Goal: Find contact information: Find contact information

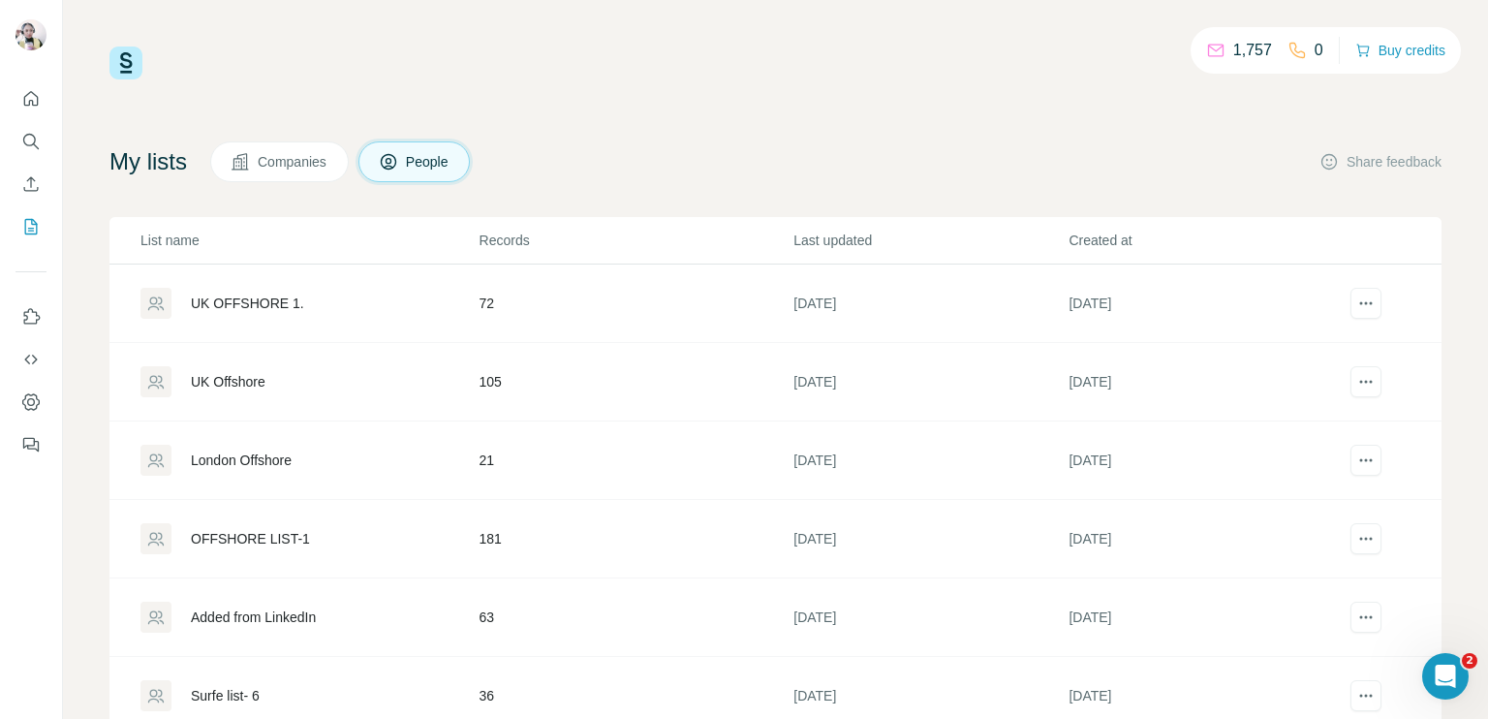
click at [629, 309] on td "72" at bounding box center [635, 303] width 315 height 78
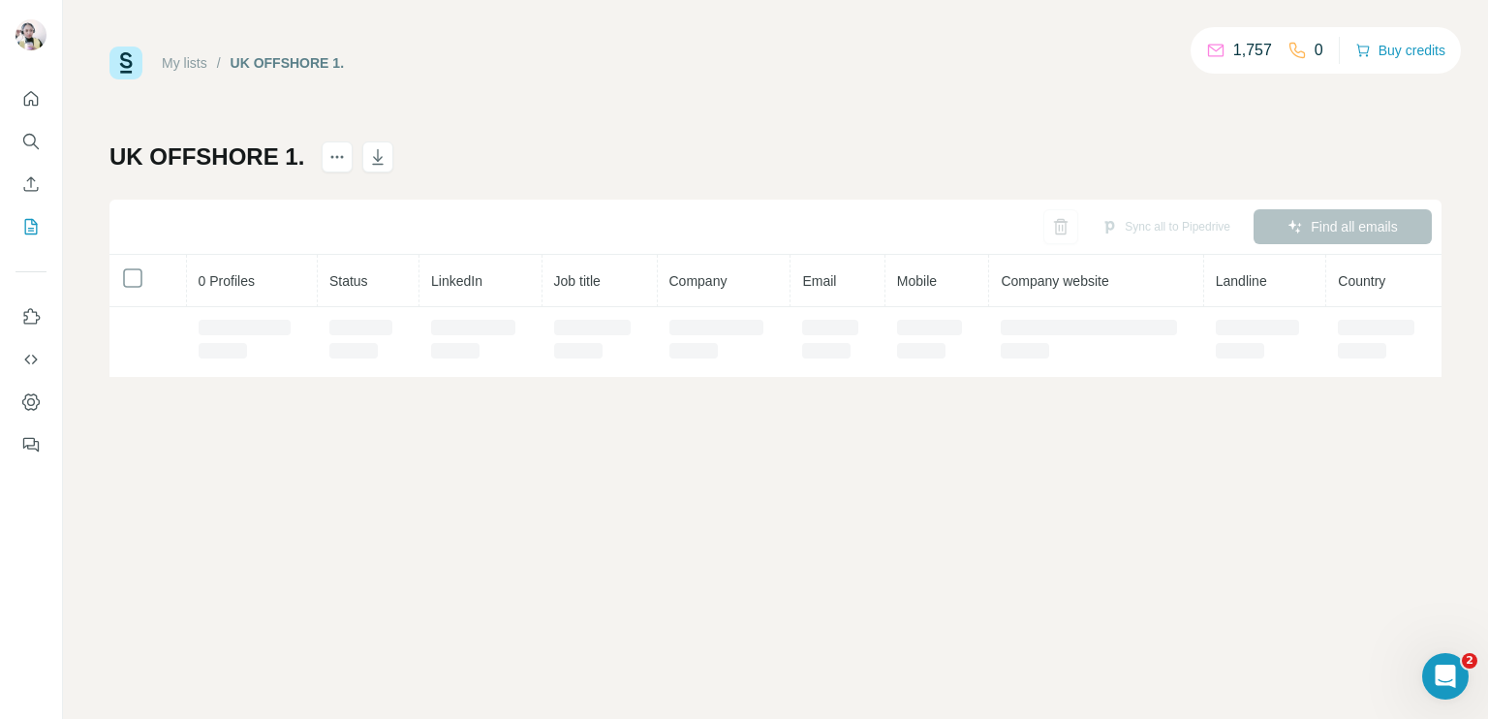
click at [629, 309] on td at bounding box center [599, 342] width 115 height 70
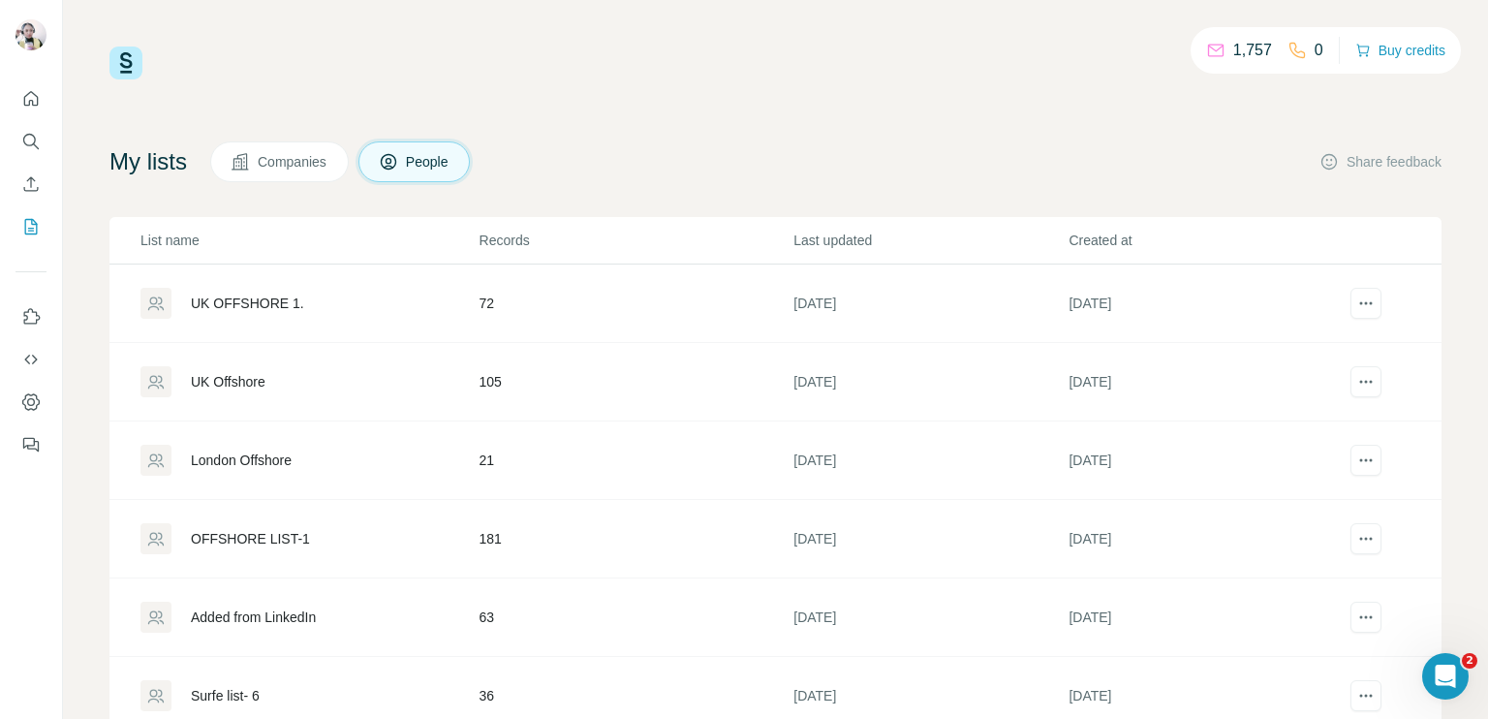
click at [465, 366] on div "UK Offshore" at bounding box center [308, 381] width 337 height 31
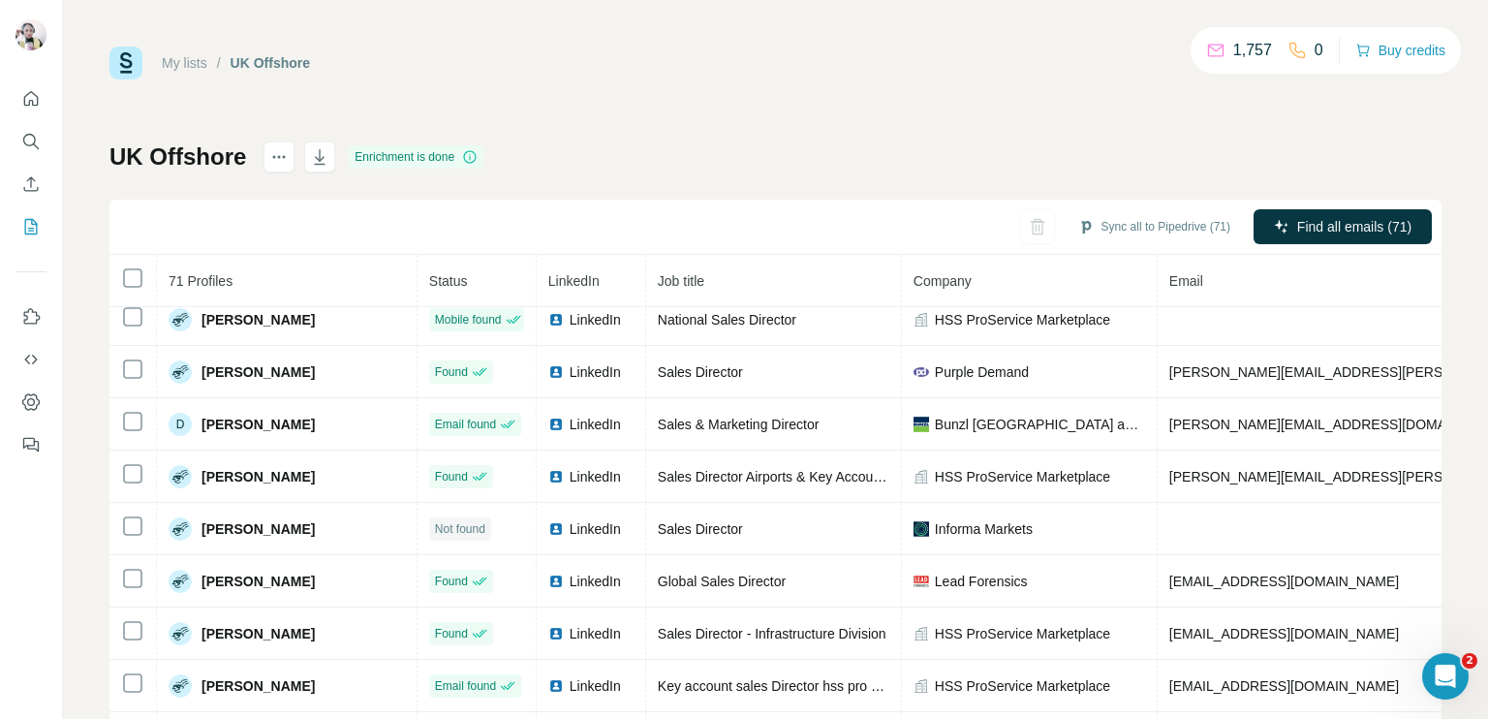
scroll to position [1108, 0]
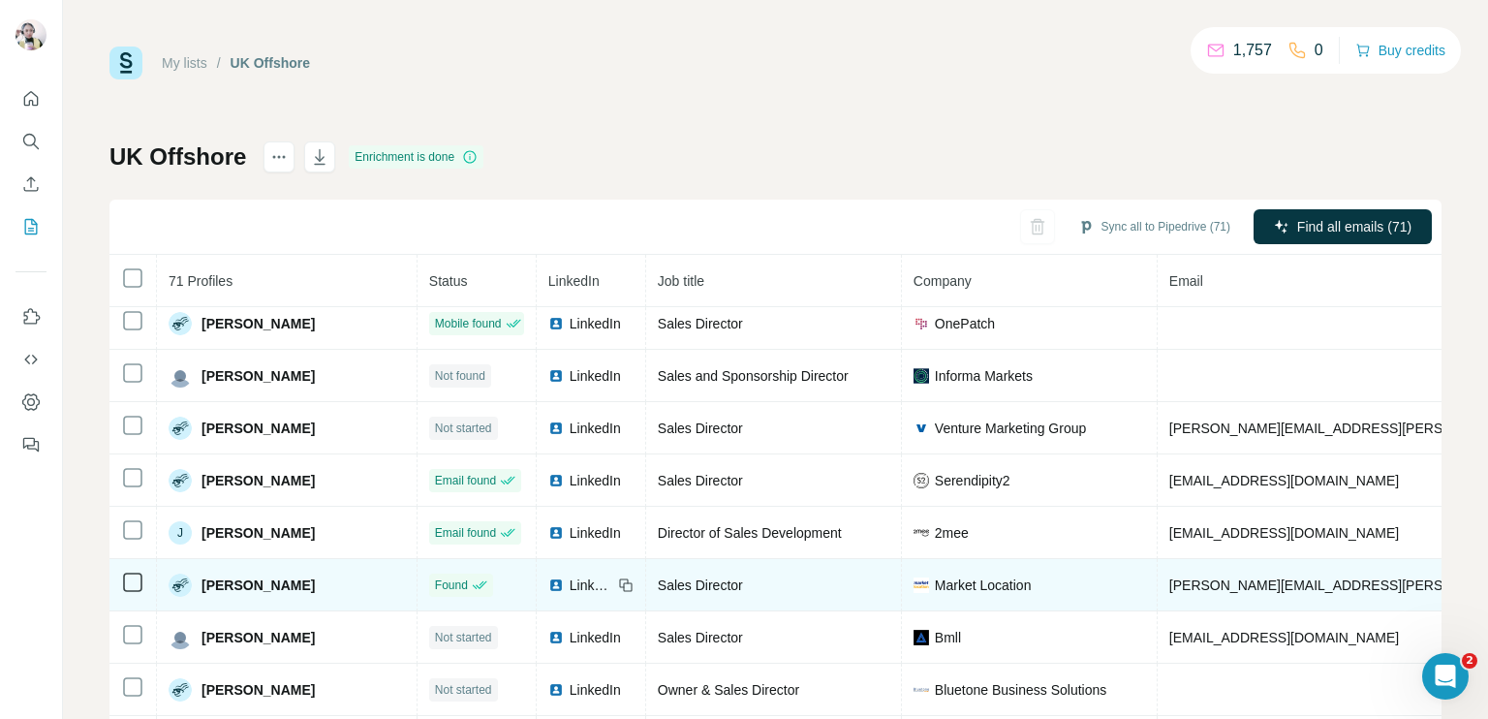
click at [569, 575] on span "LinkedIn" at bounding box center [590, 584] width 43 height 19
copy span "[PHONE_NUMBER]"
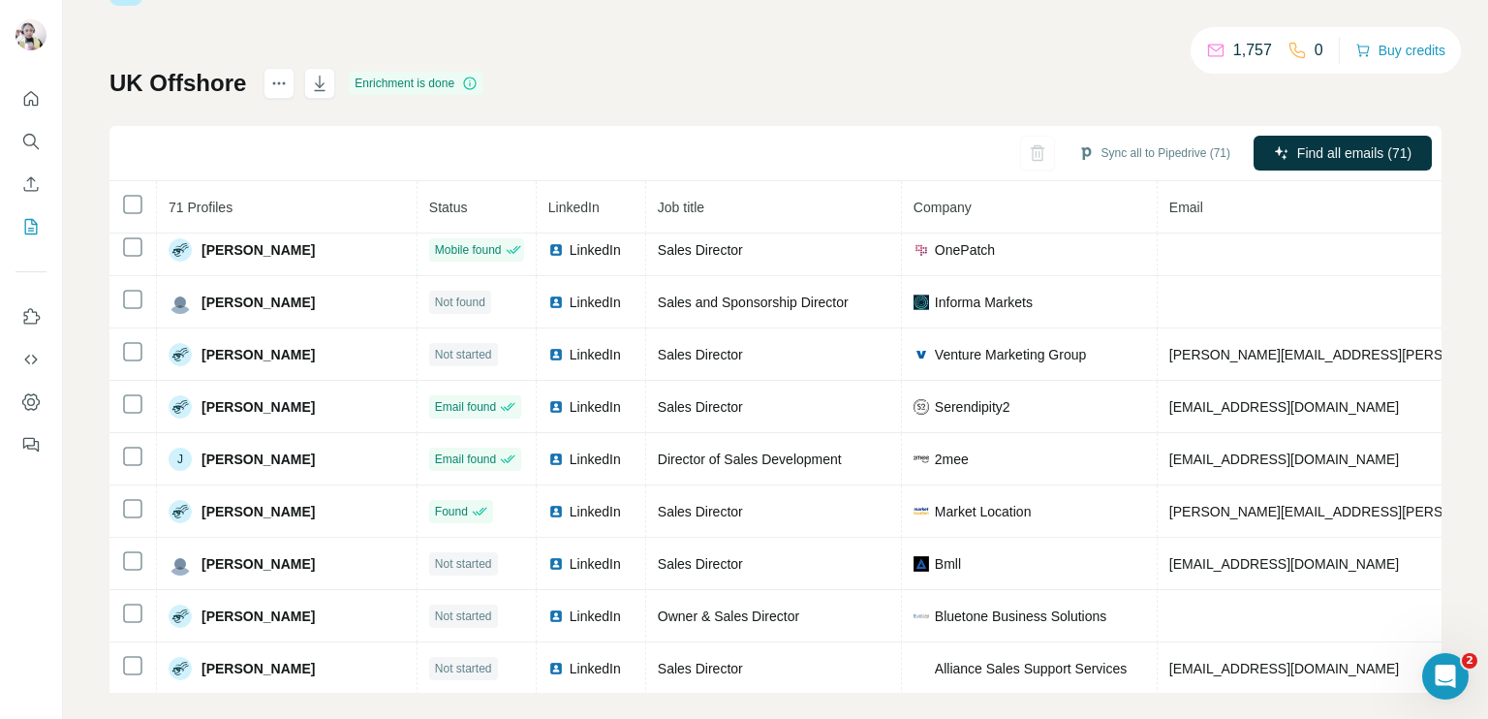
scroll to position [93, 0]
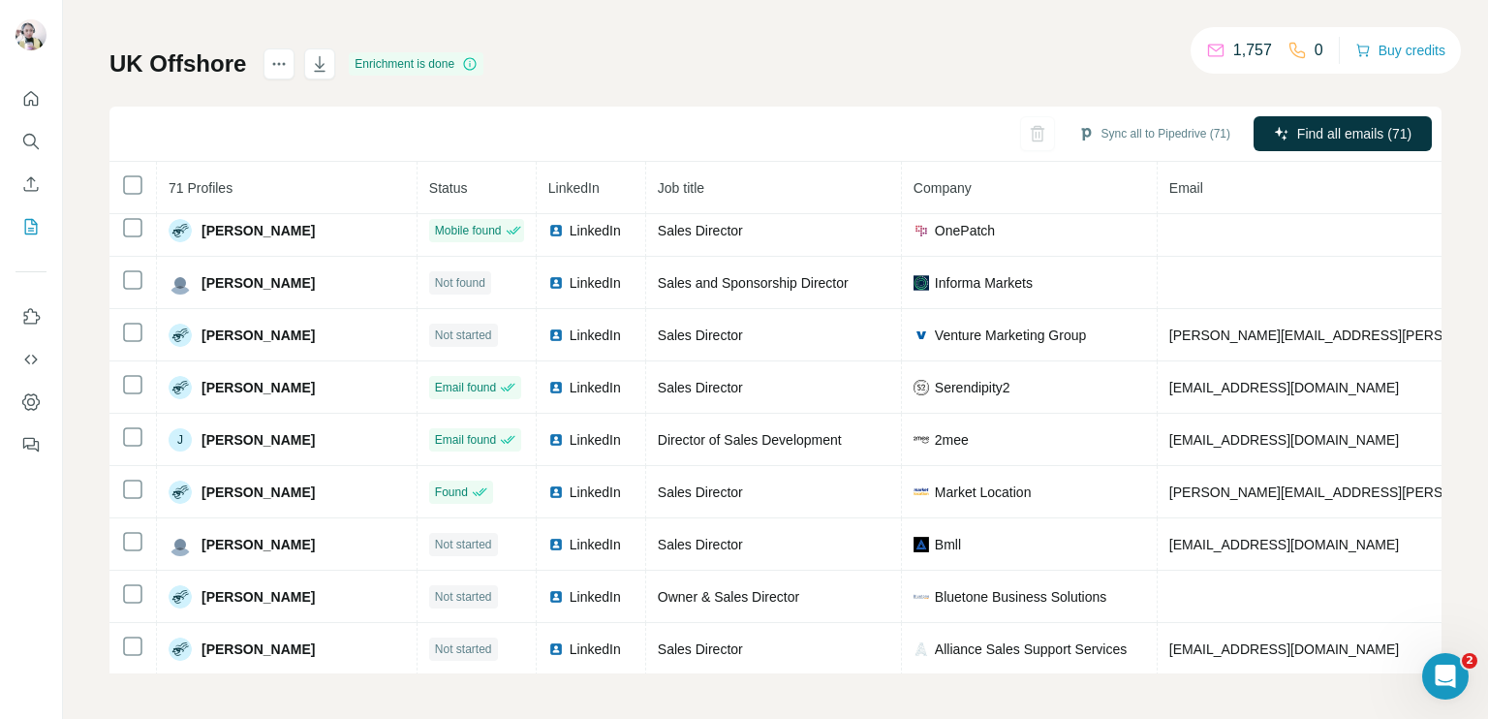
drag, startPoint x: 1480, startPoint y: 497, endPoint x: 18, endPoint y: 35, distance: 1532.6
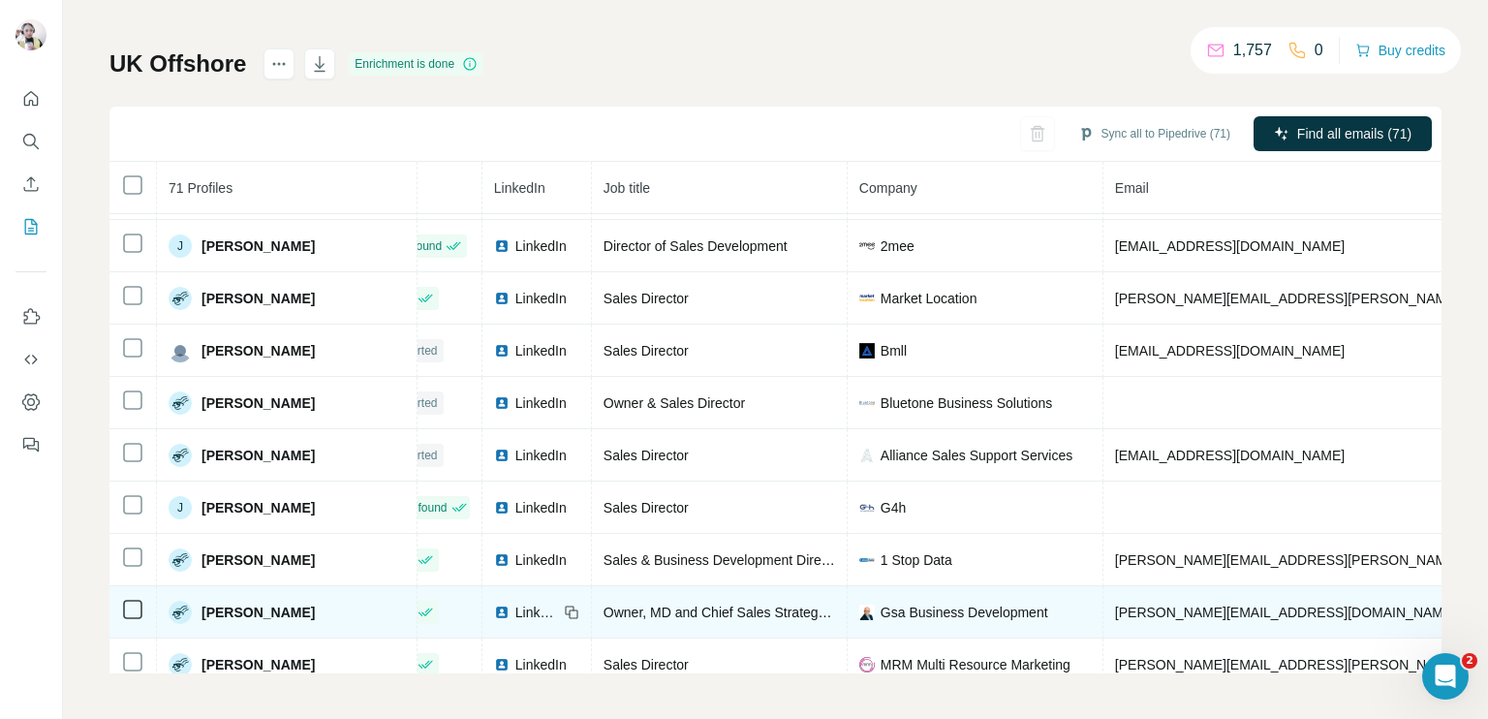
scroll to position [1302, 51]
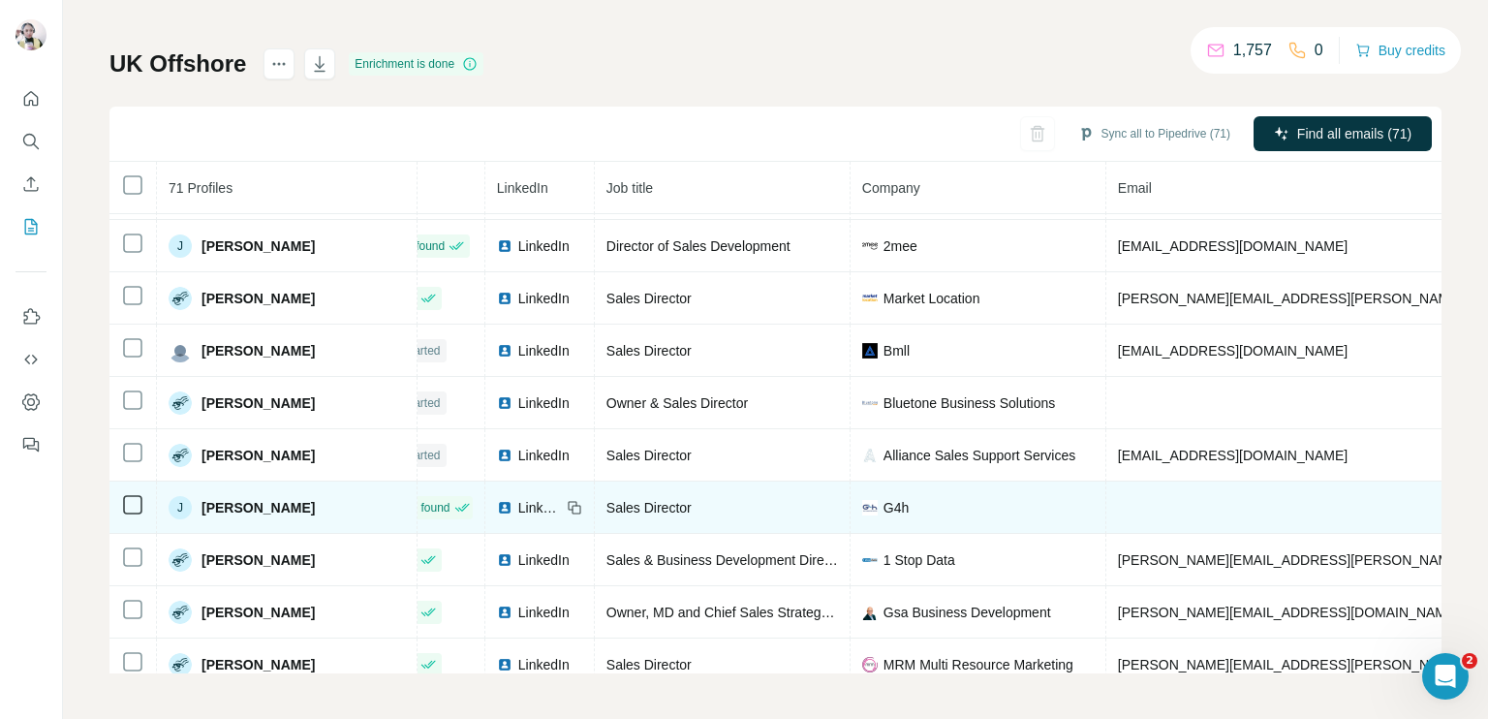
click at [518, 498] on span "LinkedIn" at bounding box center [539, 507] width 43 height 19
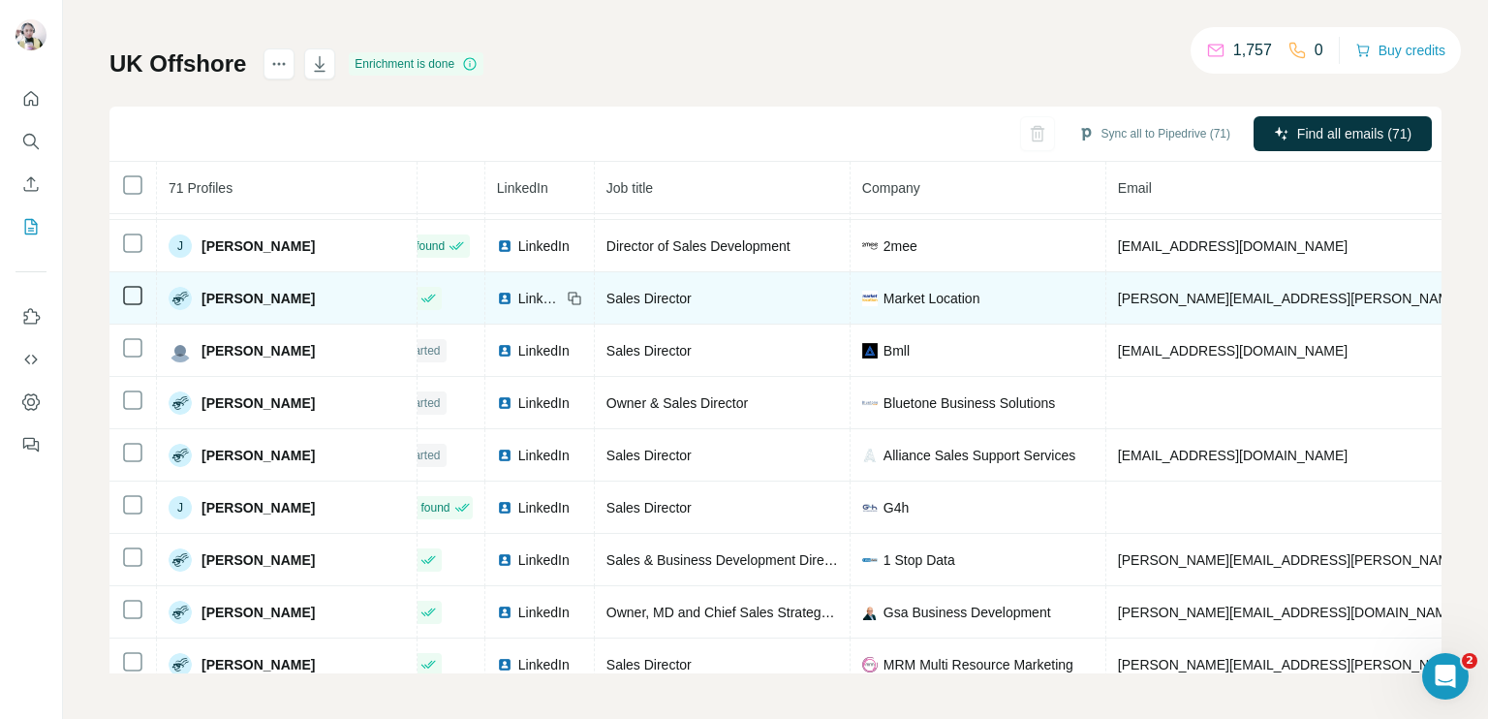
copy span "[PHONE_NUMBER]"
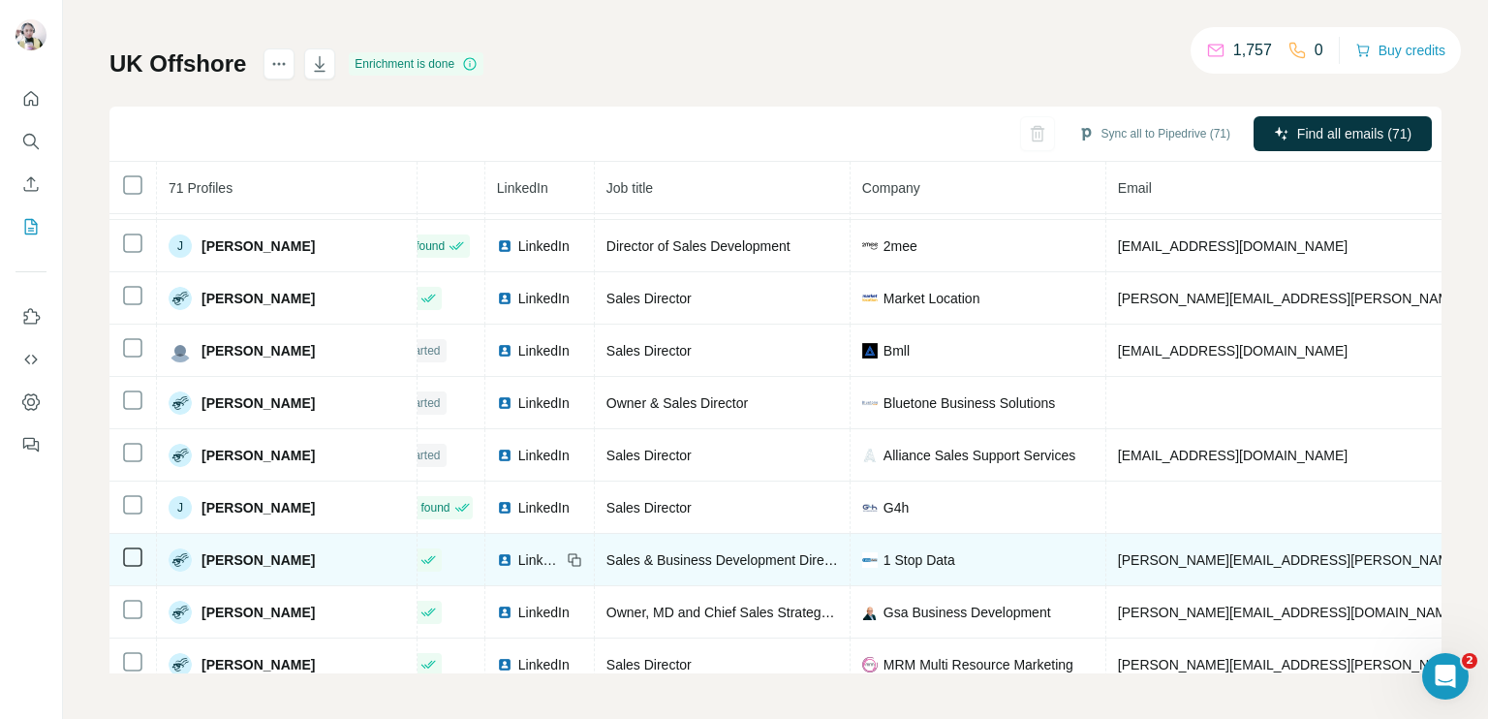
copy span "[PHONE_NUMBER]"
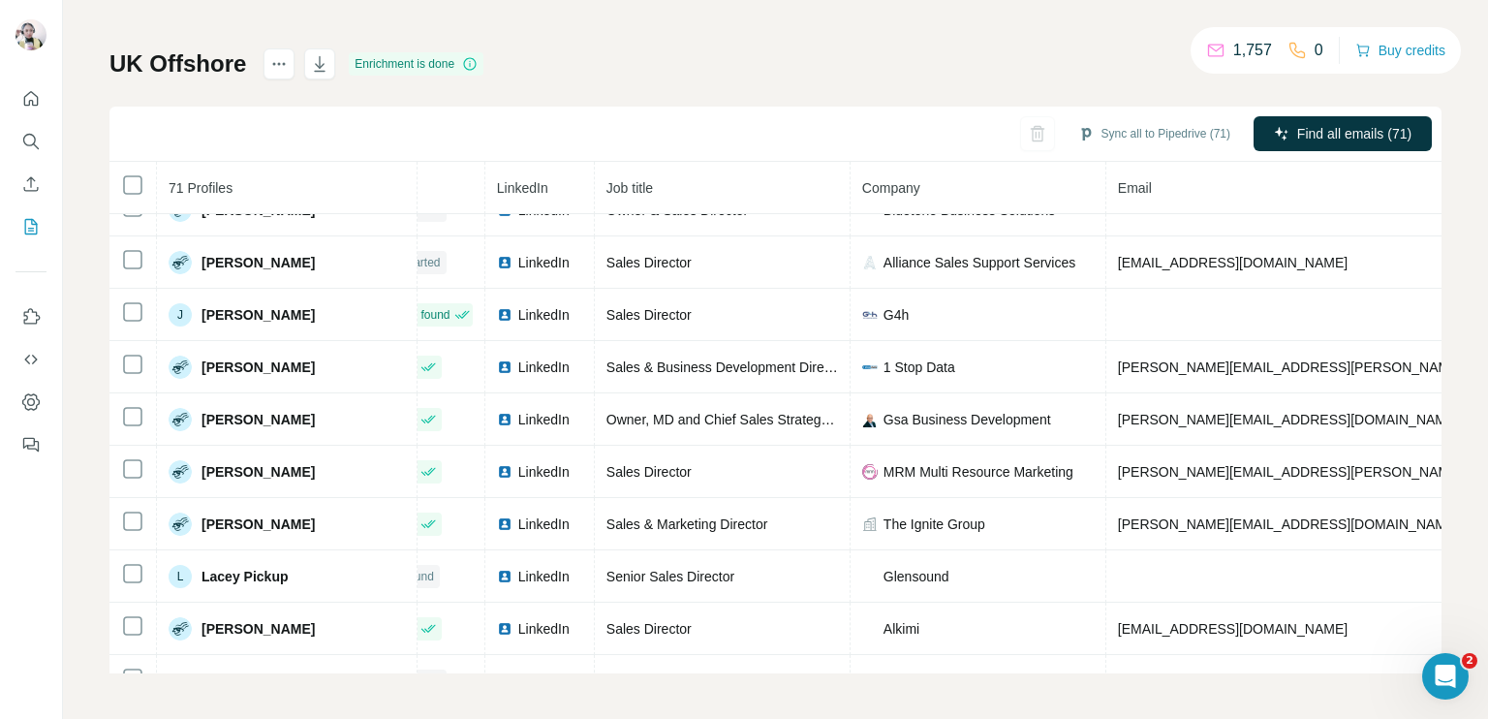
scroll to position [1495, 51]
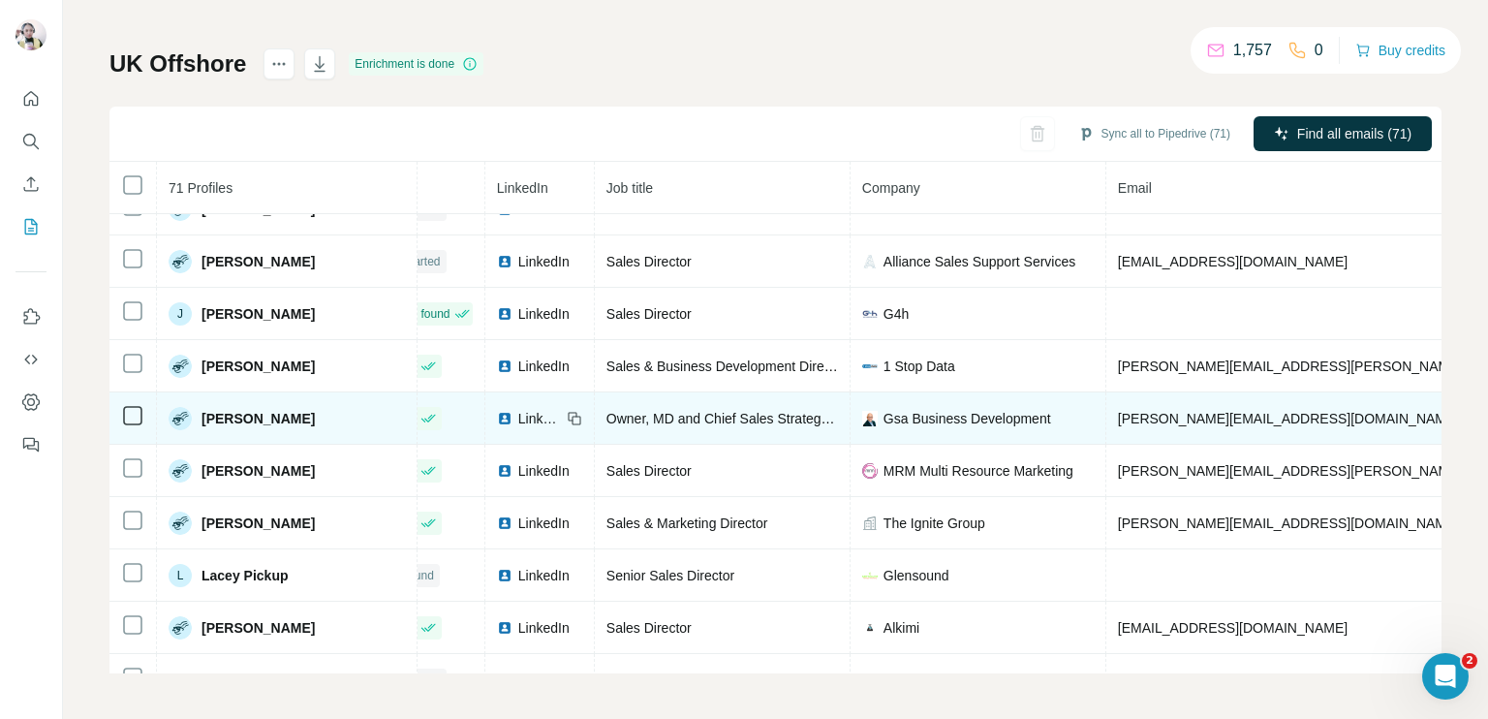
copy span "[PHONE_NUMBER]"
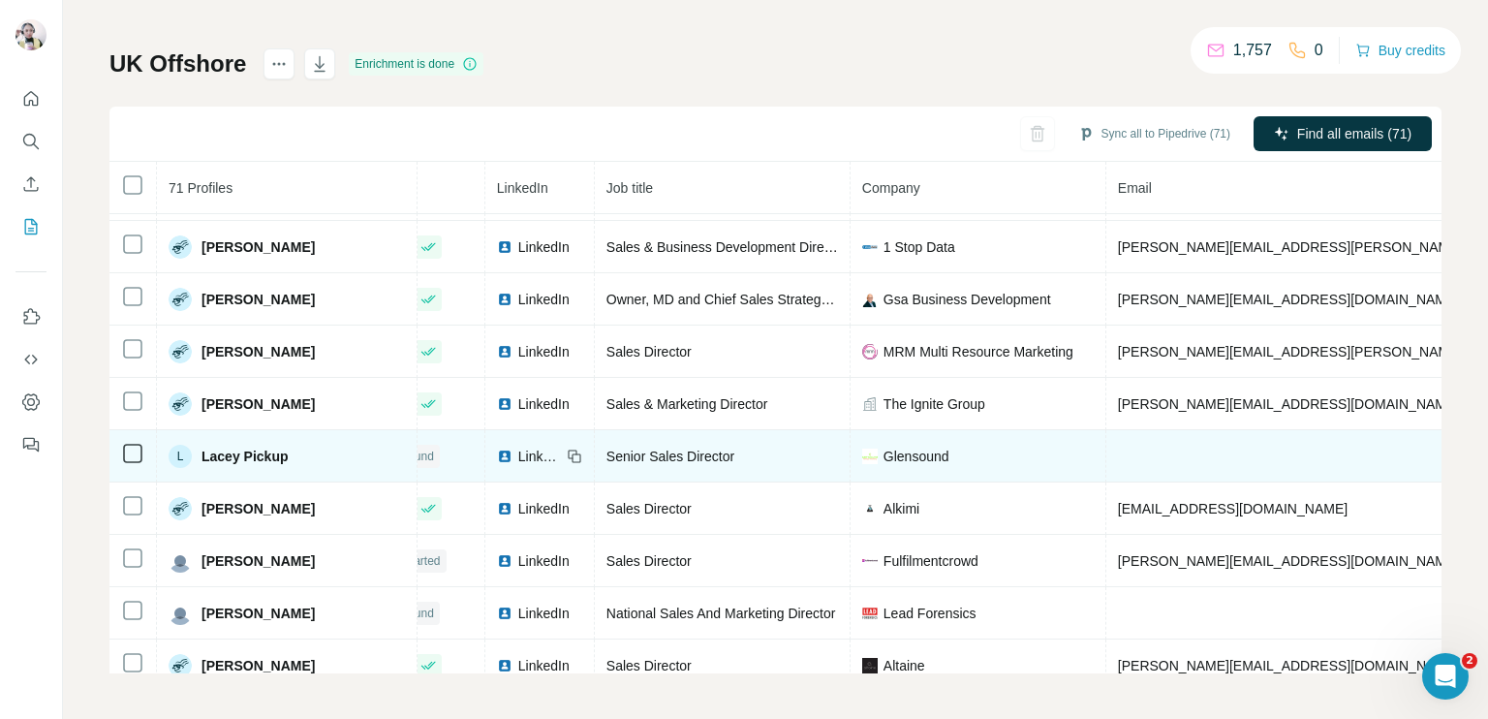
scroll to position [1627, 51]
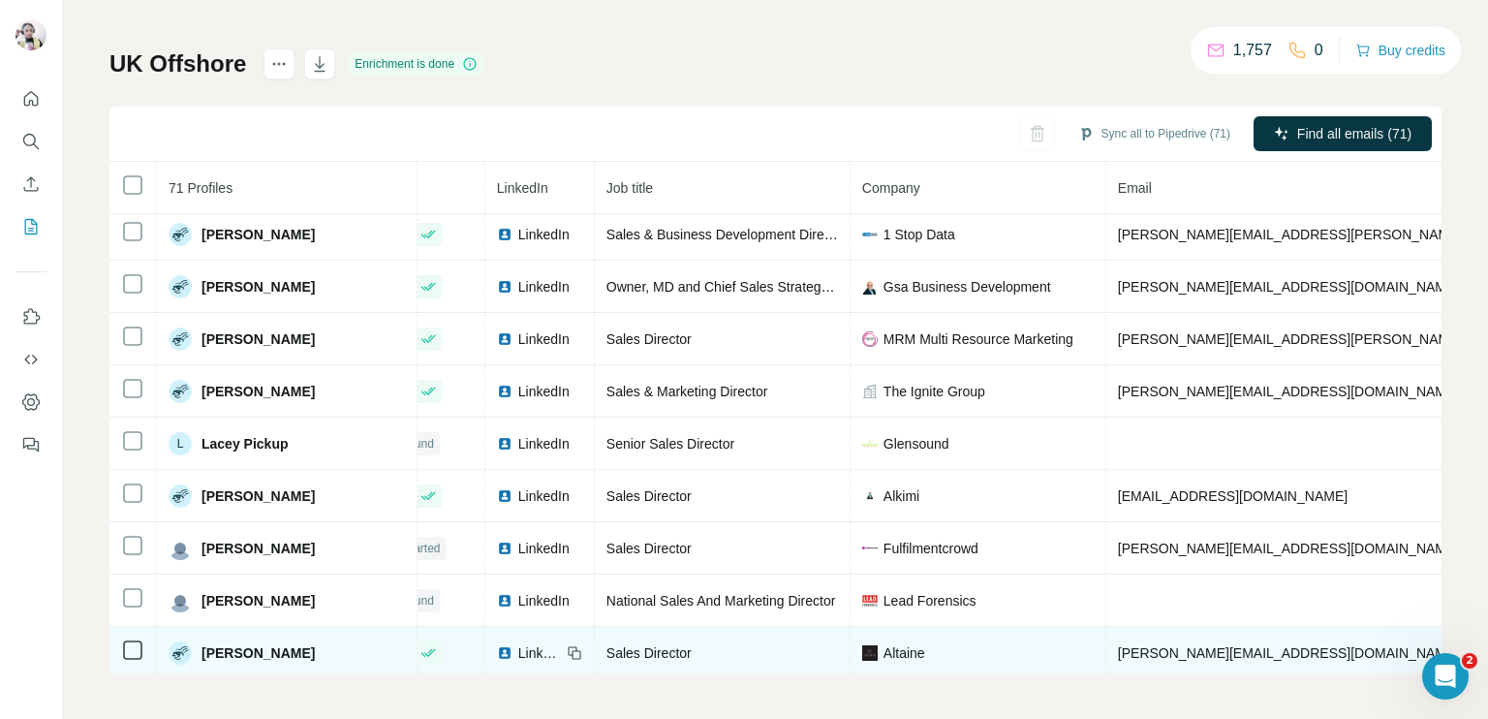
copy span "[PHONE_NUMBER]"
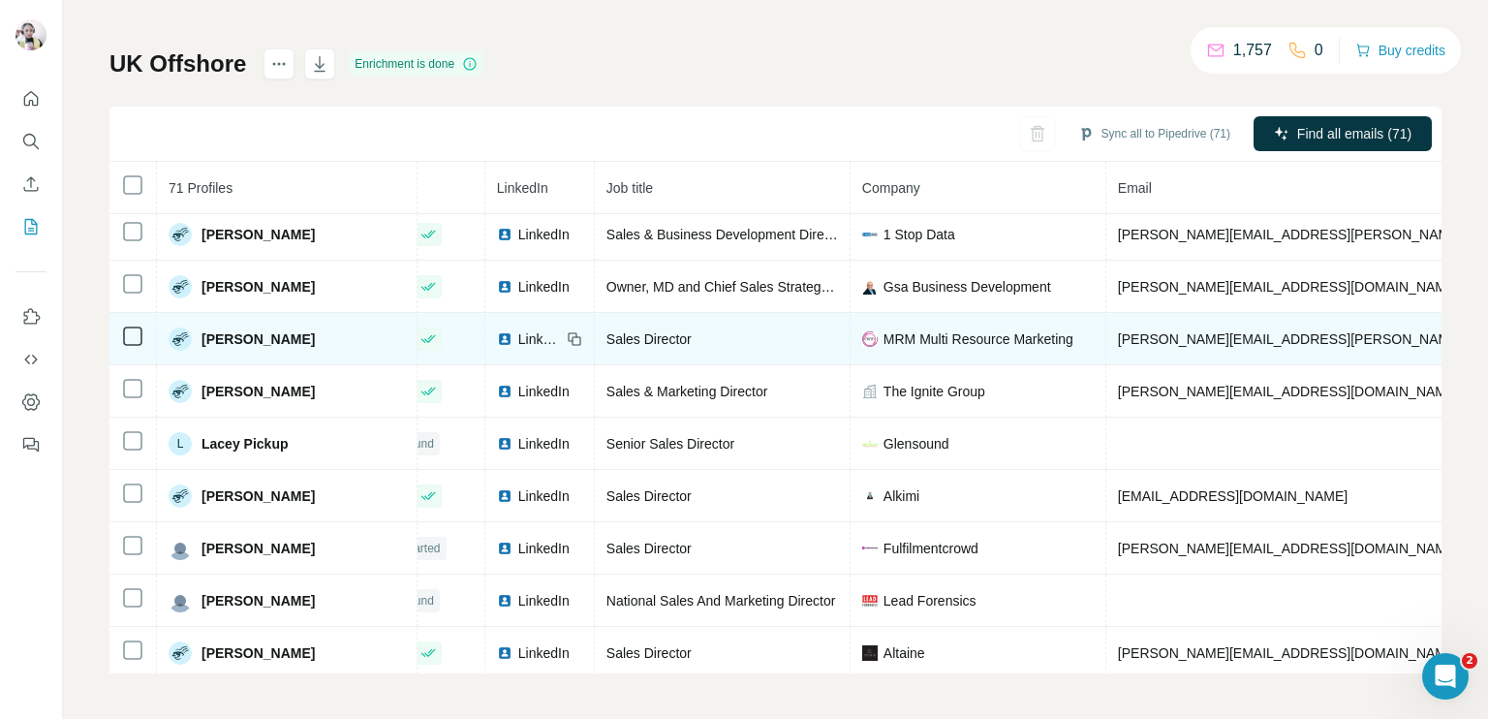
scroll to position [1917, 51]
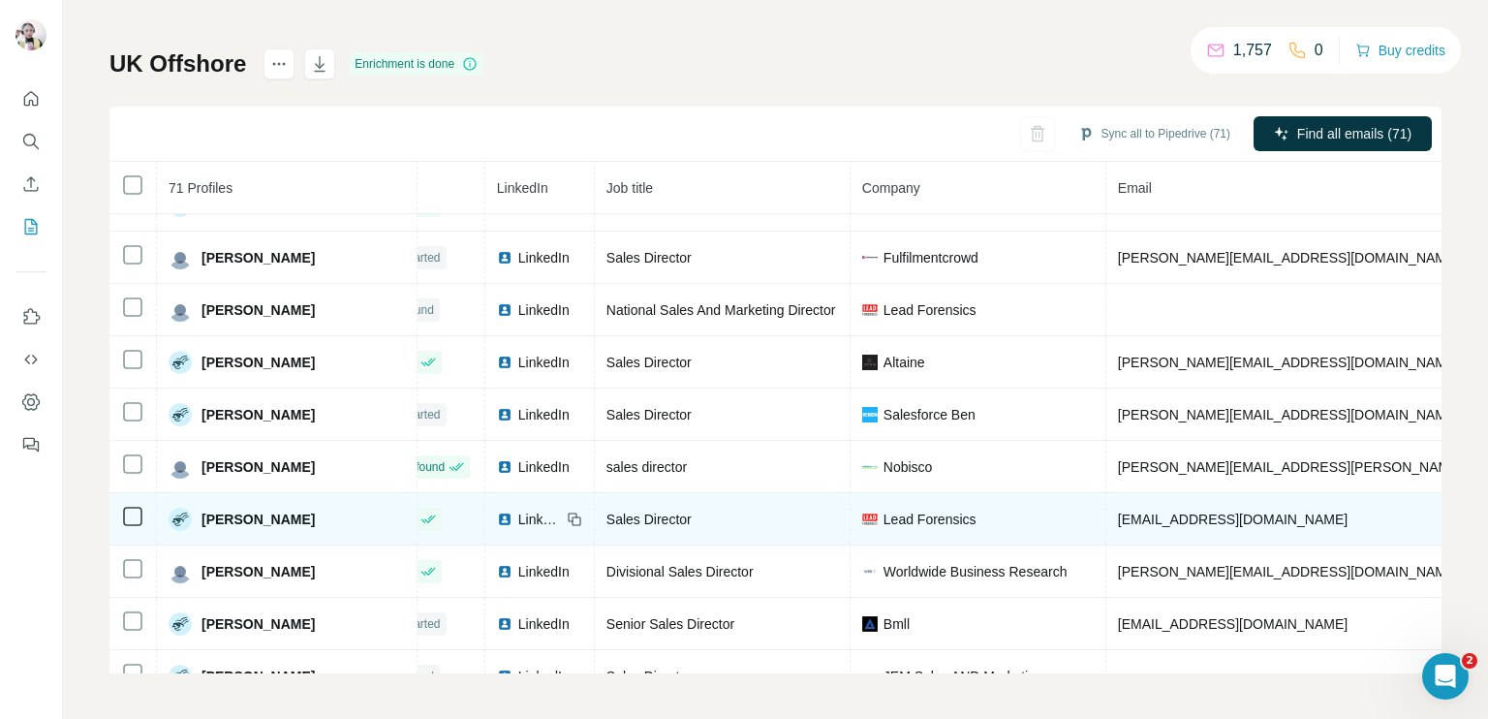
copy span "[PHONE_NUMBER]"
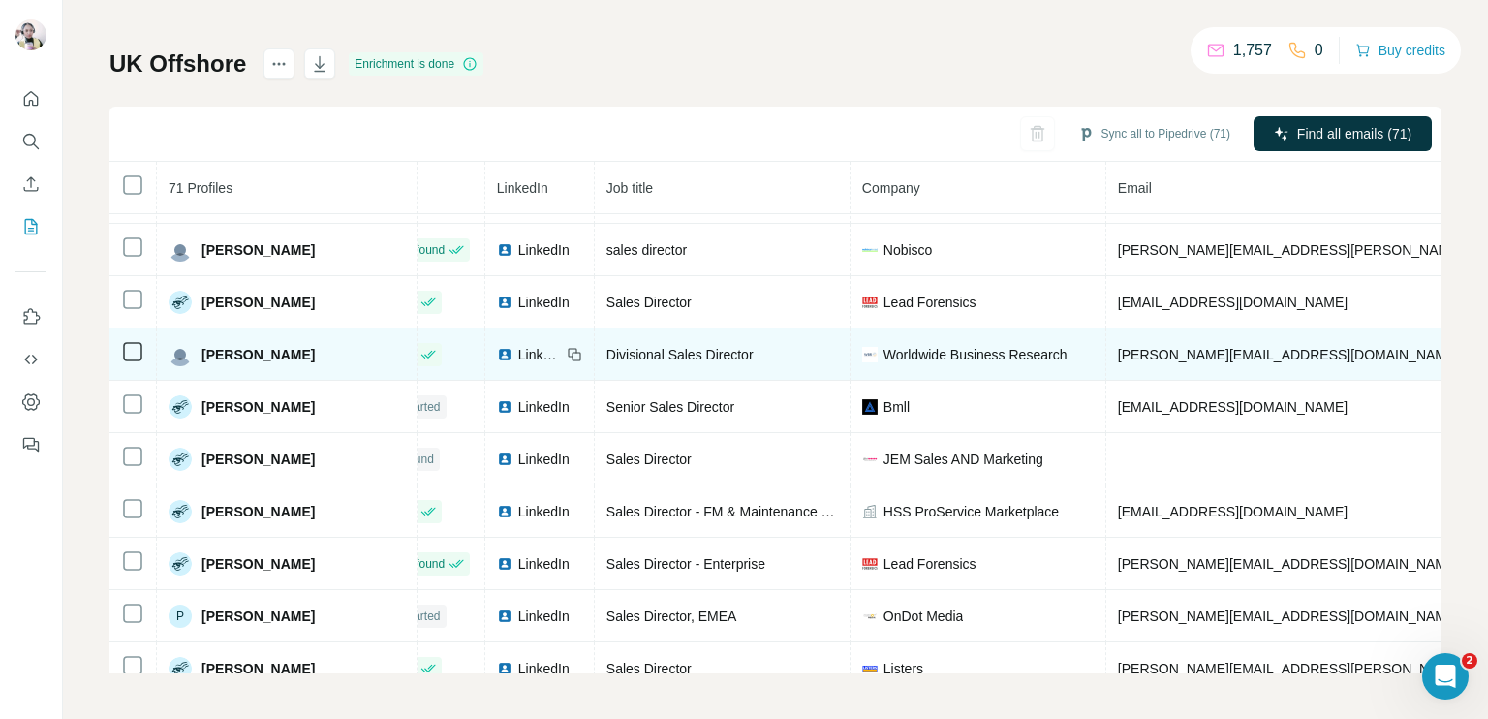
scroll to position [2146, 51]
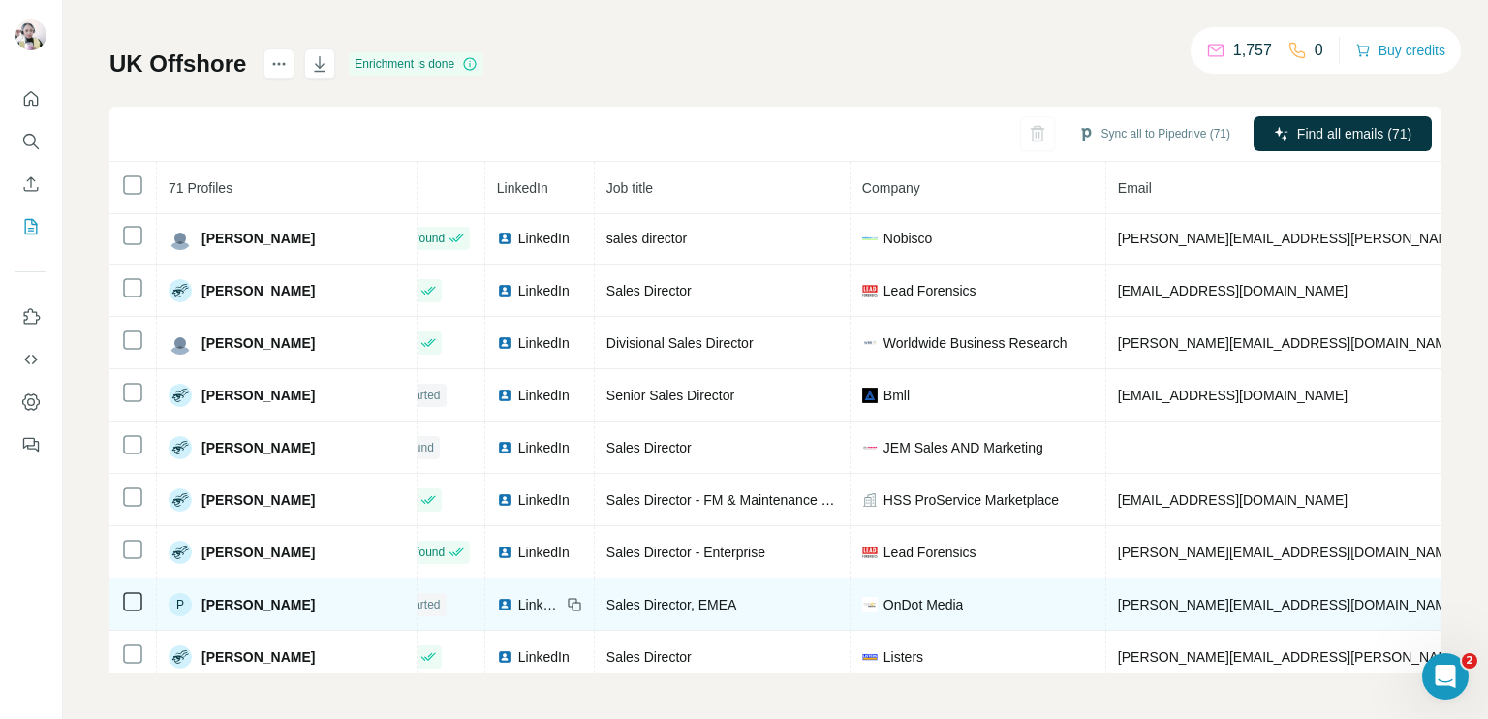
click at [518, 595] on span "LinkedIn" at bounding box center [539, 604] width 43 height 19
copy span "[PHONE_NUMBER]"
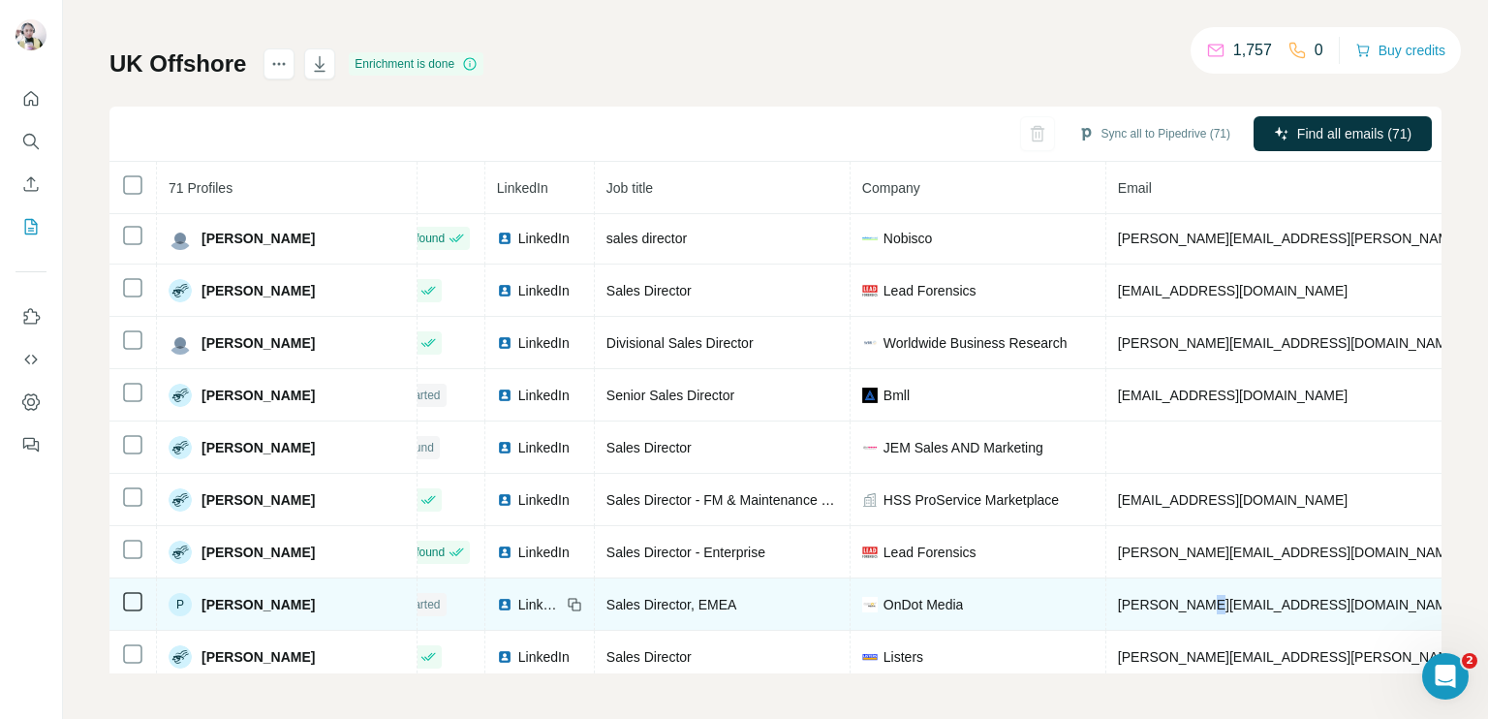
click at [1118, 597] on span "[PERSON_NAME][EMAIL_ADDRESS][DOMAIN_NAME]" at bounding box center [1288, 604] width 341 height 15
